Goal: Use online tool/utility: Utilize a website feature to perform a specific function

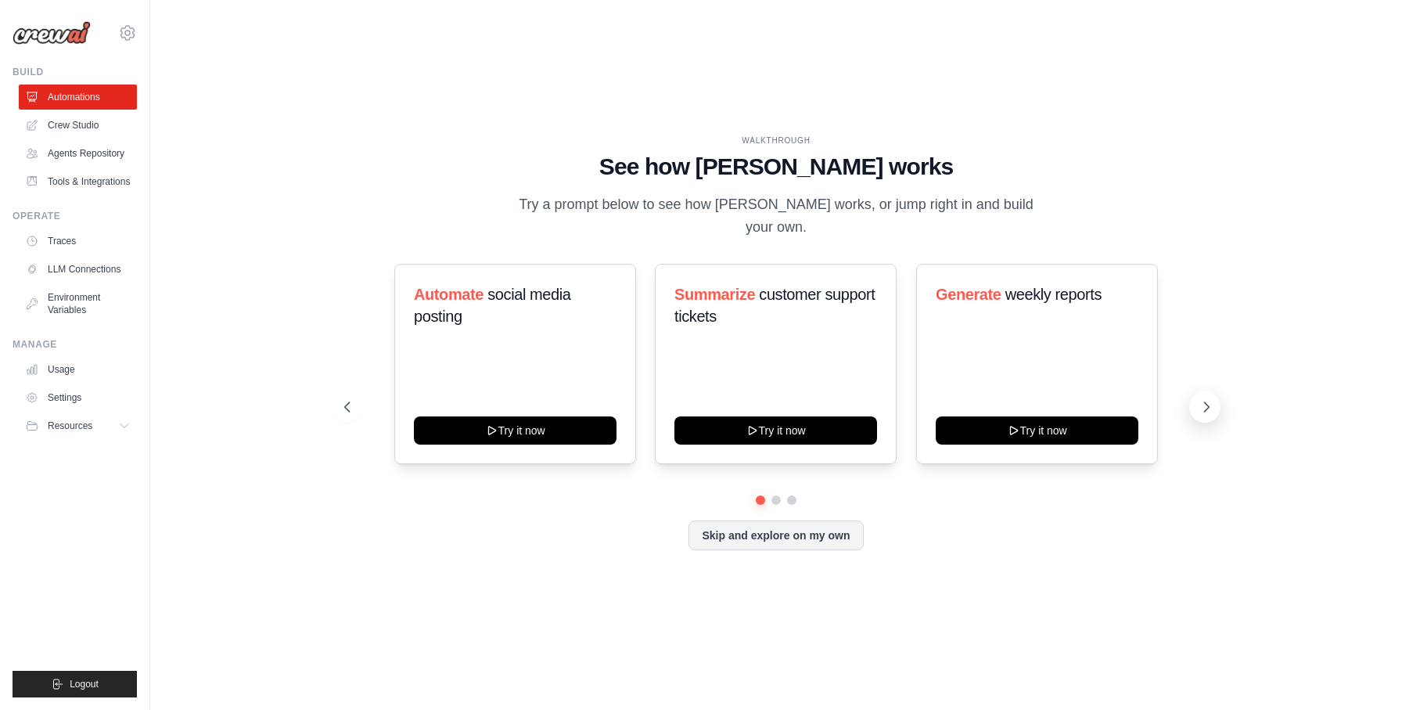
click at [1203, 399] on icon at bounding box center [1207, 407] width 16 height 16
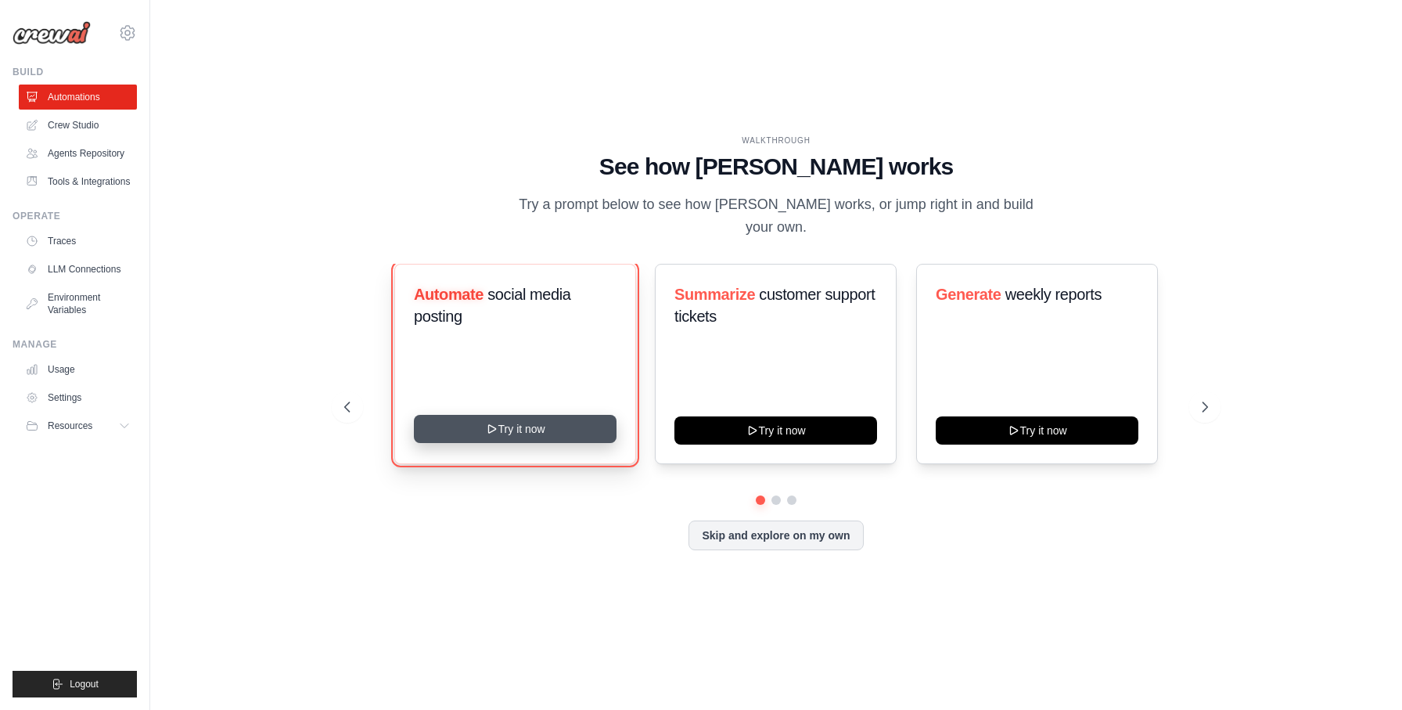
click at [564, 415] on button "Try it now" at bounding box center [515, 429] width 203 height 28
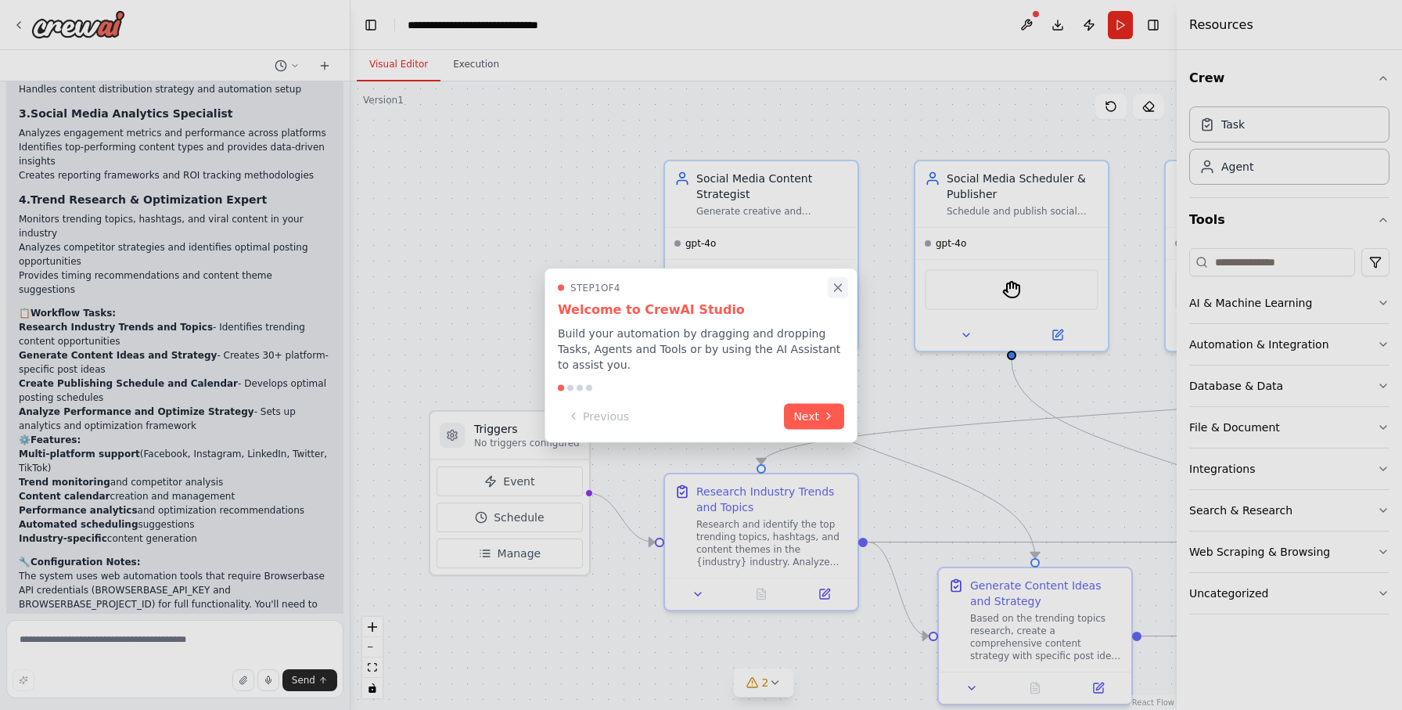
click at [834, 285] on icon "Close walkthrough" at bounding box center [838, 287] width 14 height 14
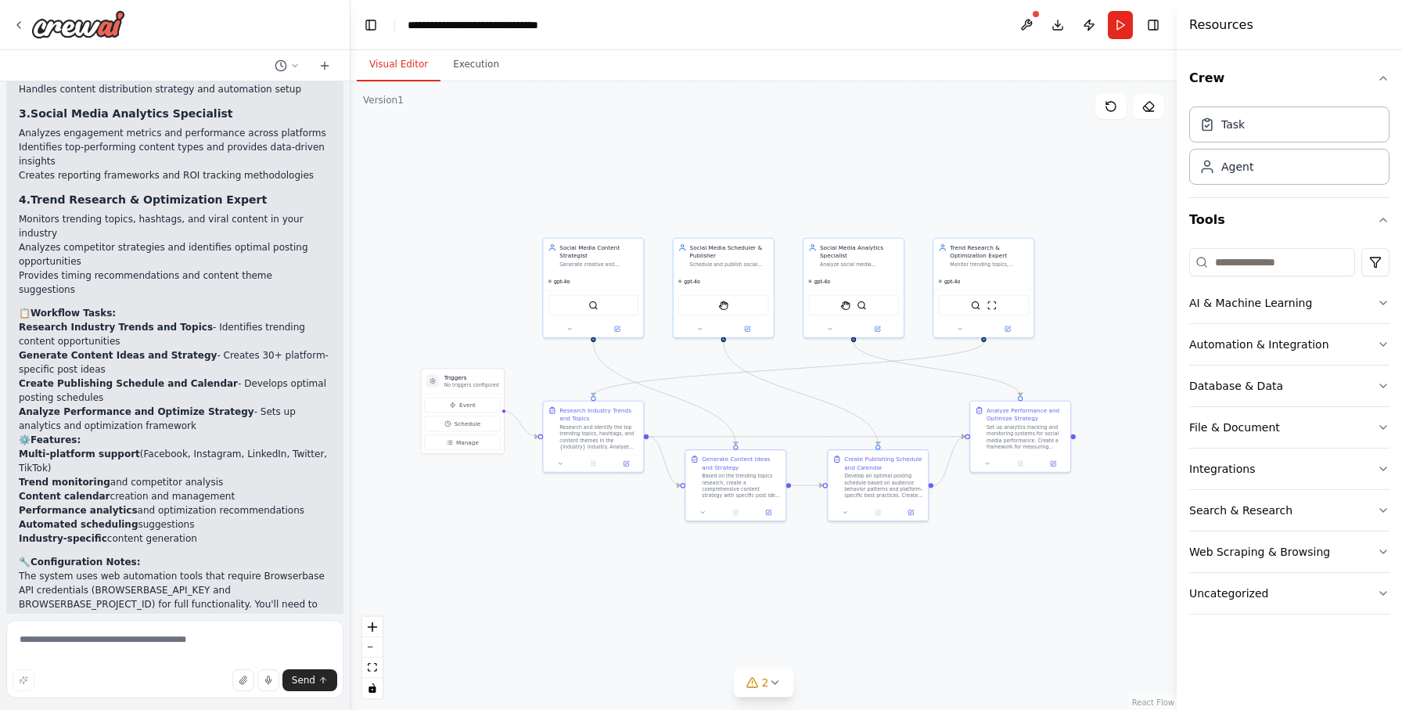
drag, startPoint x: 1076, startPoint y: 402, endPoint x: 878, endPoint y: 391, distance: 198.3
click at [878, 391] on div ".deletable-edge-delete-btn { width: 20px; height: 20px; border: 0px solid #ffff…" at bounding box center [764, 395] width 826 height 628
